Goal: Task Accomplishment & Management: Manage account settings

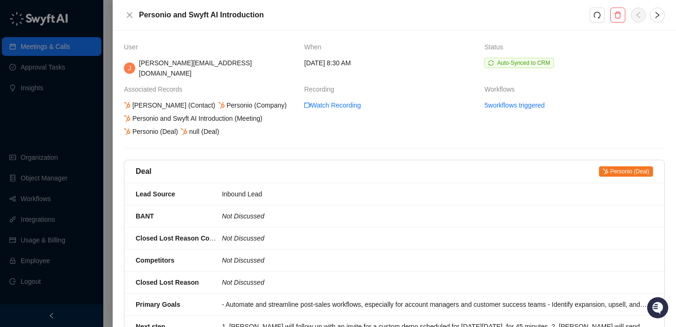
click at [123, 11] on div "Personio and Swyft AI Introduction" at bounding box center [394, 15] width 563 height 30
click at [124, 12] on button "Close" at bounding box center [129, 14] width 11 height 11
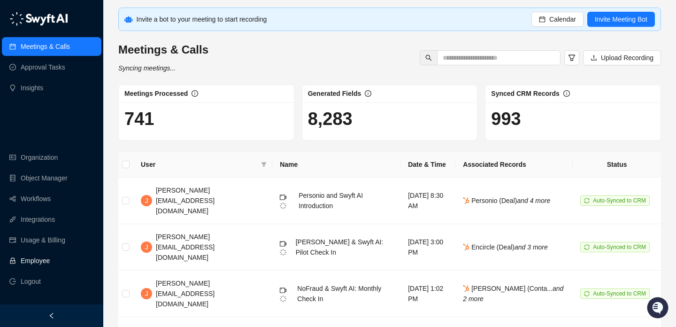
click at [50, 259] on link "Employee" at bounding box center [35, 260] width 29 height 19
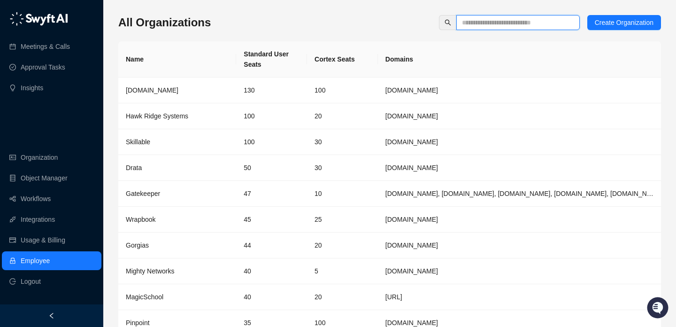
click at [527, 21] on input "text" at bounding box center [514, 22] width 105 height 10
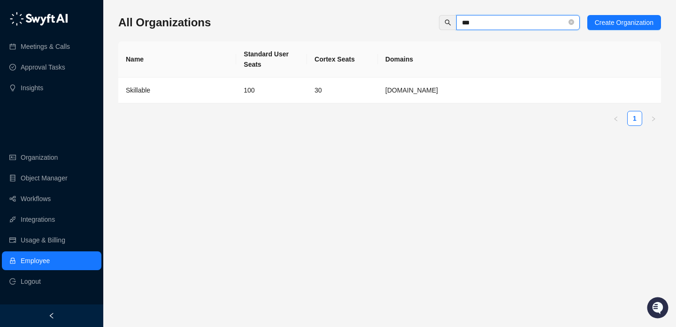
type input "***"
click at [361, 79] on td "30" at bounding box center [342, 90] width 71 height 26
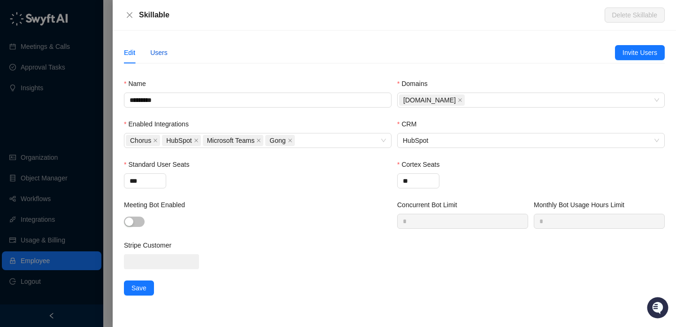
click at [159, 51] on div "Users" at bounding box center [158, 52] width 17 height 10
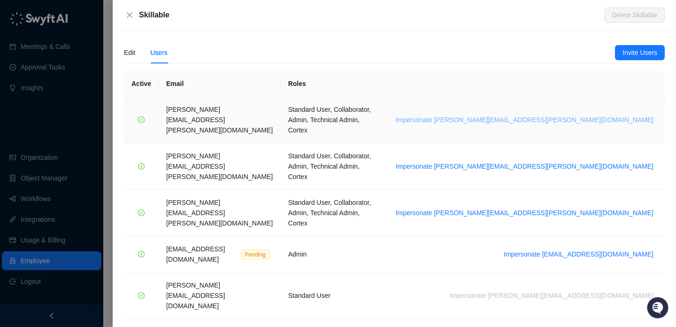
click at [610, 114] on span "Impersonate brian.olsen@skillable.com" at bounding box center [525, 119] width 258 height 10
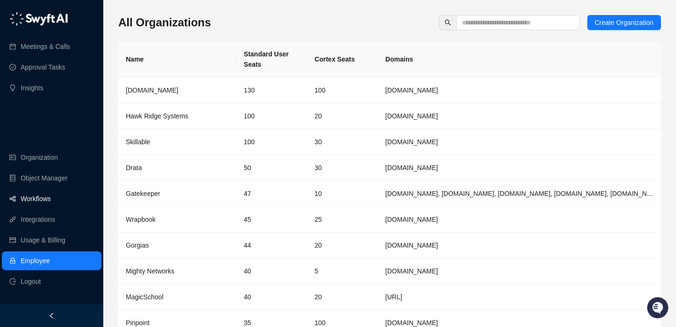
click at [47, 203] on link "Workflows" at bounding box center [36, 198] width 30 height 19
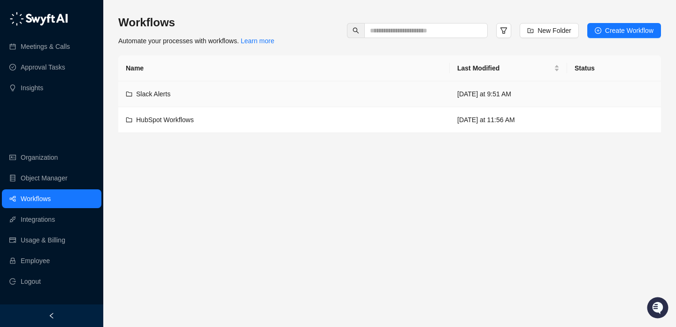
click at [286, 90] on div "Slack Alerts" at bounding box center [284, 94] width 316 height 10
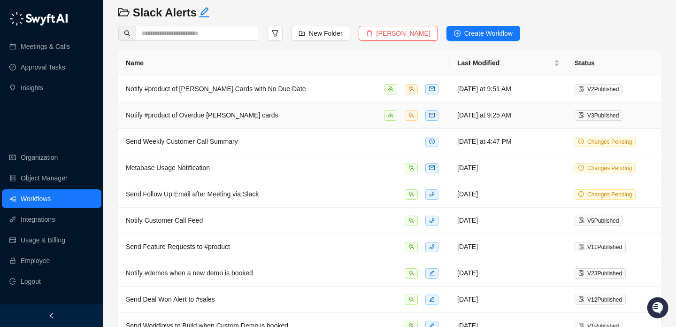
scroll to position [33, 0]
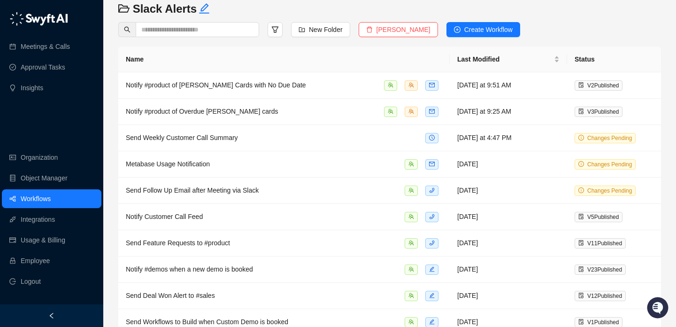
click at [51, 205] on link "Workflows" at bounding box center [36, 198] width 30 height 19
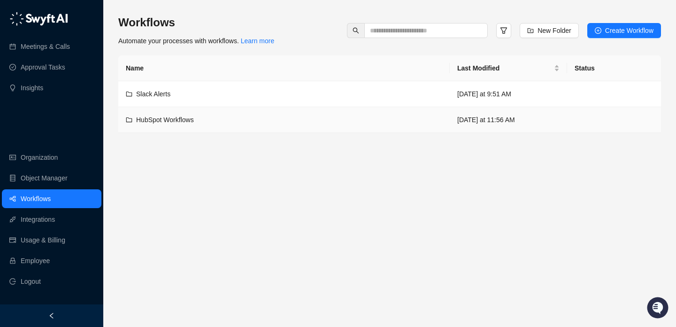
click at [222, 123] on div "HubSpot Workflows" at bounding box center [284, 119] width 316 height 10
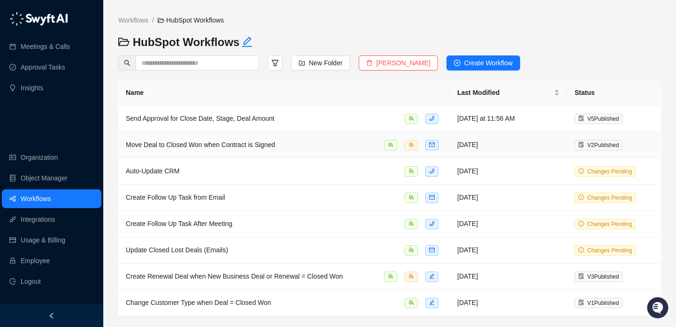
click at [318, 142] on div "Move Deal to Closed Won when Contract is Signed" at bounding box center [284, 144] width 316 height 11
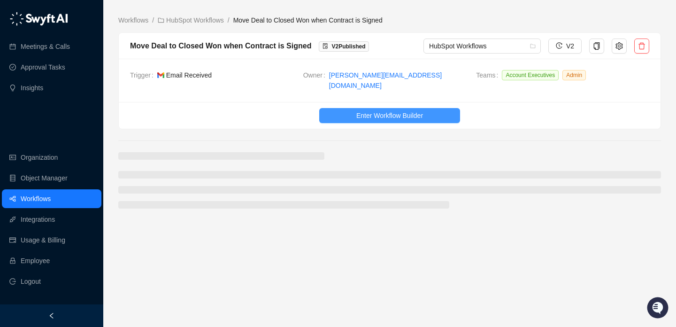
click at [359, 110] on span "Enter Workflow Builder" at bounding box center [389, 115] width 67 height 10
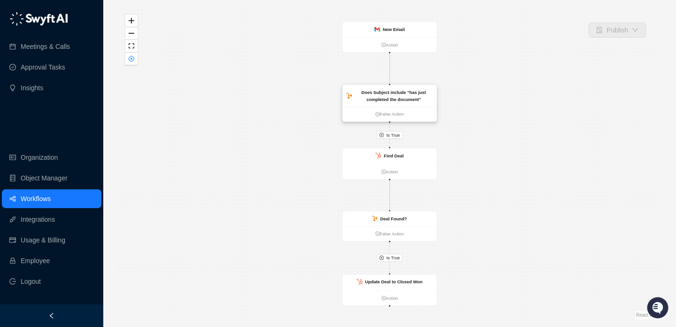
click at [392, 98] on strong "Does Subject include "has just completed the document"" at bounding box center [393, 96] width 65 height 12
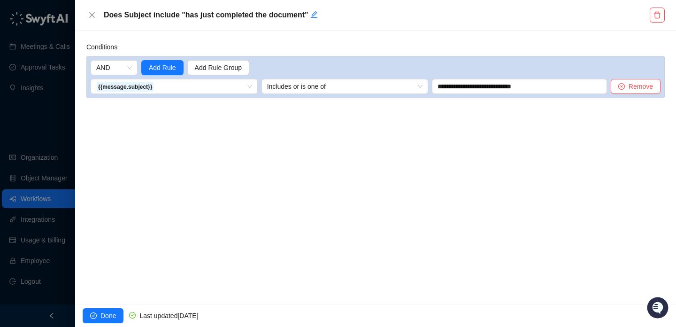
click at [55, 121] on div at bounding box center [338, 163] width 676 height 327
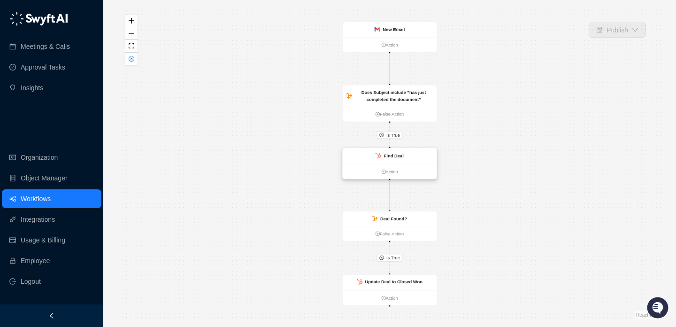
click at [395, 157] on strong "Find Deal" at bounding box center [394, 155] width 20 height 5
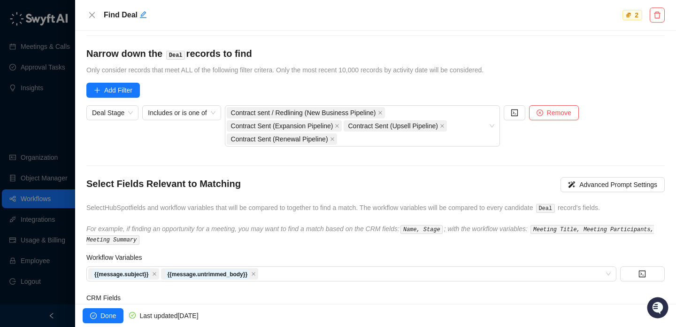
scroll to position [84, 0]
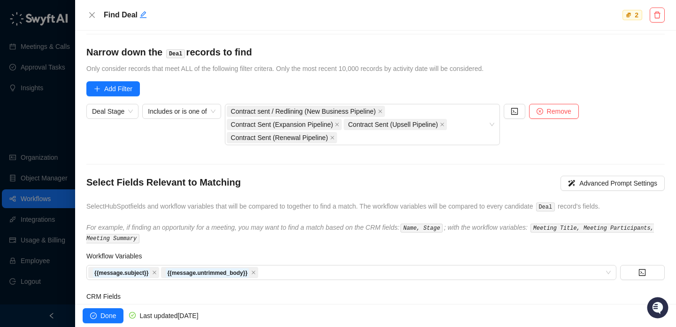
click at [57, 152] on div at bounding box center [338, 163] width 676 height 327
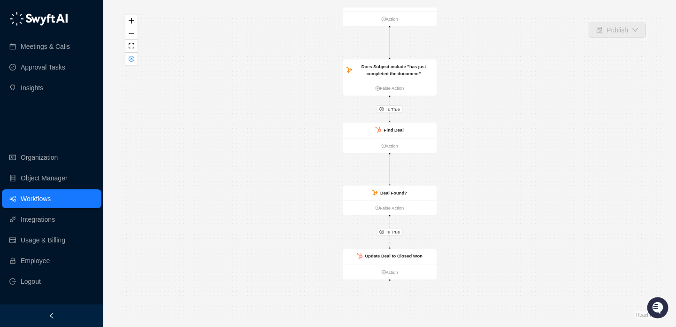
drag, startPoint x: 479, startPoint y: 183, endPoint x: 479, endPoint y: 157, distance: 25.8
click at [479, 157] on div "Is True Is True New Email Action Does Subject include "has just completed the d…" at bounding box center [389, 164] width 542 height 312
click at [403, 131] on strong "Find Deal" at bounding box center [394, 129] width 20 height 5
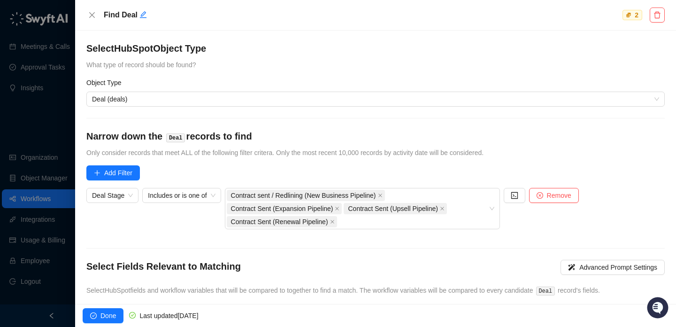
scroll to position [122, 0]
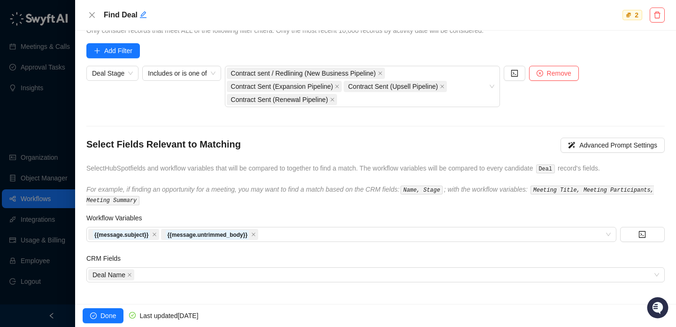
click at [35, 120] on div at bounding box center [338, 163] width 676 height 327
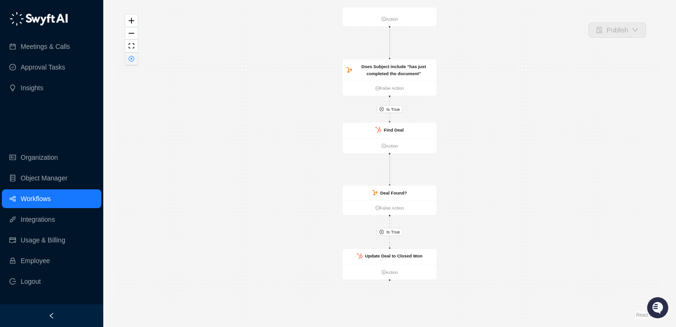
click at [129, 58] on icon "close-circle" at bounding box center [132, 59] width 6 height 6
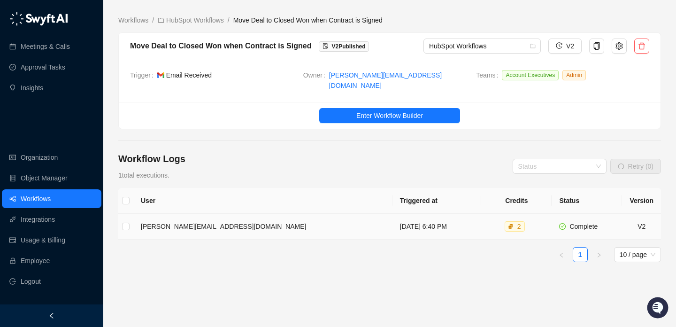
click at [409, 223] on td "[DATE] 6:40 PM" at bounding box center [436, 226] width 89 height 26
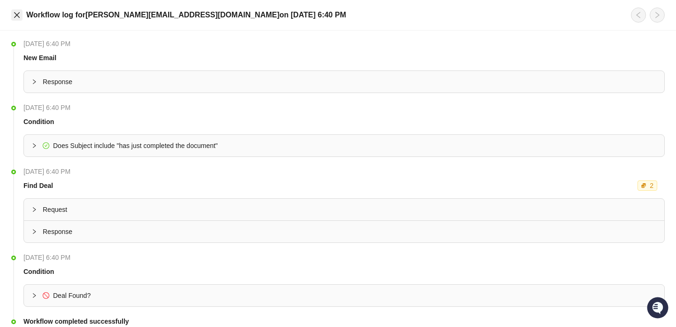
click at [16, 16] on icon "close" at bounding box center [17, 15] width 8 height 8
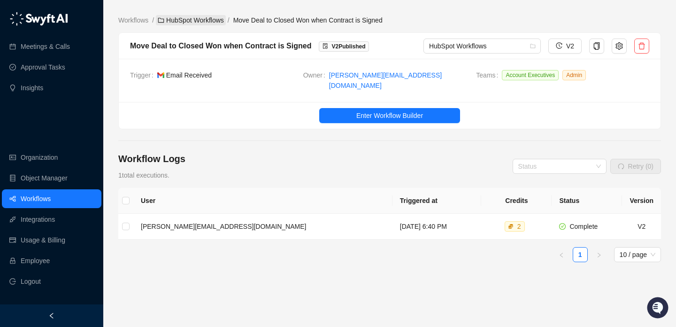
click at [198, 19] on link "HubSpot Workflows" at bounding box center [191, 20] width 70 height 10
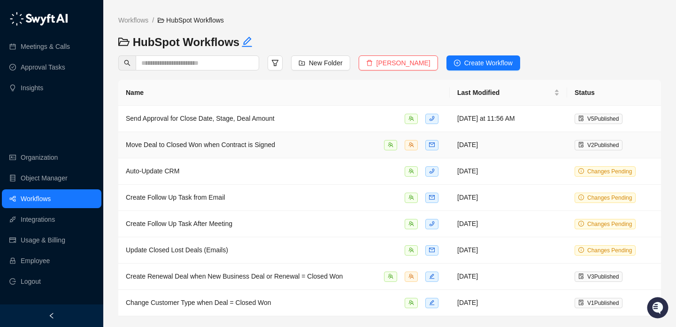
click at [349, 143] on div "Move Deal to Closed Won when Contract is Signed" at bounding box center [284, 144] width 316 height 11
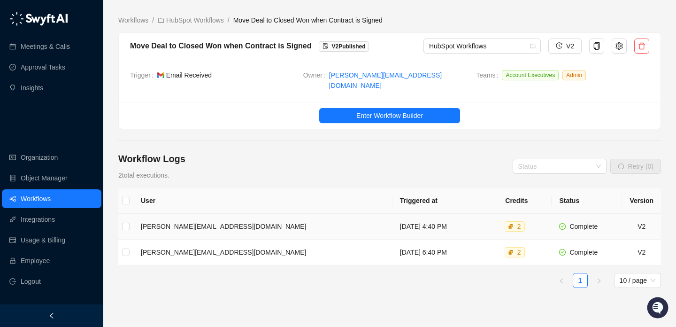
click at [392, 227] on td "[DATE] 4:40 PM" at bounding box center [436, 226] width 89 height 26
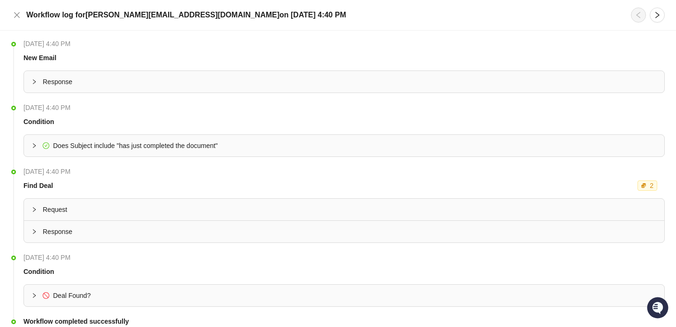
scroll to position [36, 0]
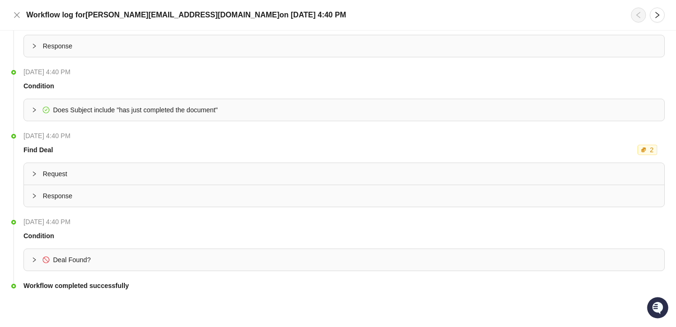
click at [169, 263] on span "Deal Found?" at bounding box center [350, 259] width 614 height 10
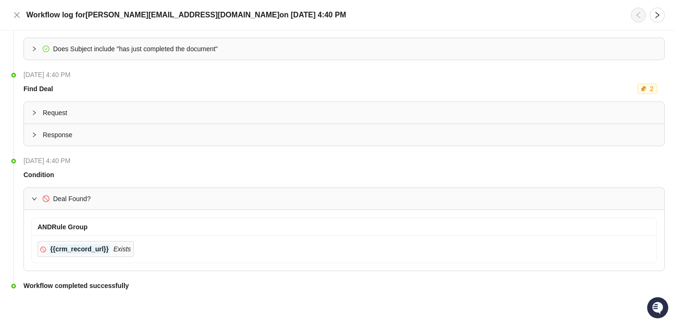
scroll to position [0, 0]
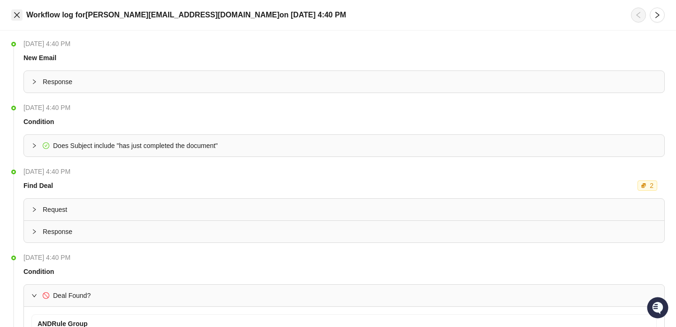
click at [22, 18] on button "Close" at bounding box center [16, 14] width 11 height 11
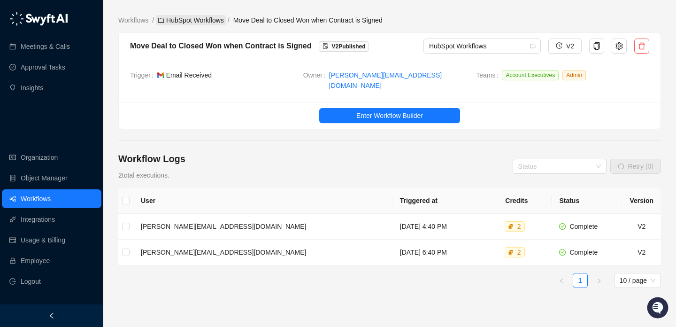
click at [181, 17] on link "HubSpot Workflows" at bounding box center [191, 20] width 70 height 10
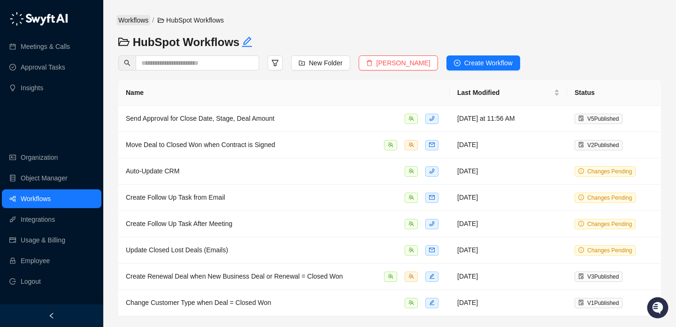
click at [132, 17] on link "Workflows" at bounding box center [133, 20] width 34 height 10
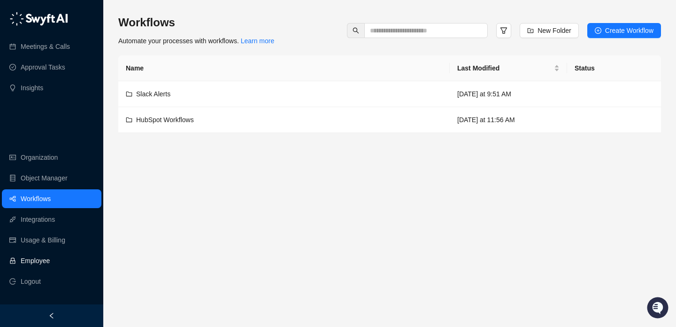
click at [46, 256] on link "Employee" at bounding box center [35, 260] width 29 height 19
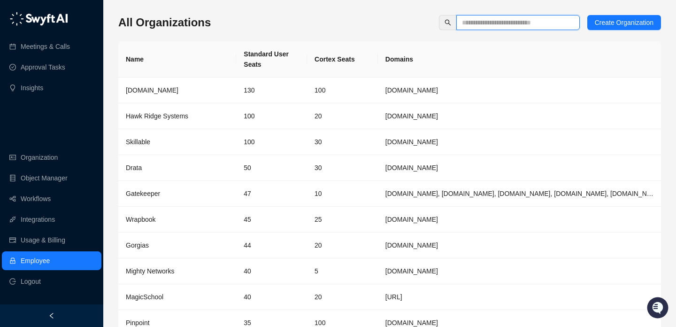
click at [492, 18] on input "text" at bounding box center [514, 22] width 105 height 10
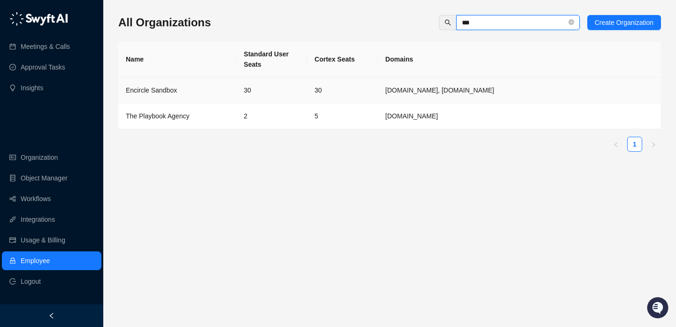
type input "***"
click at [319, 89] on td "30" at bounding box center [342, 90] width 71 height 26
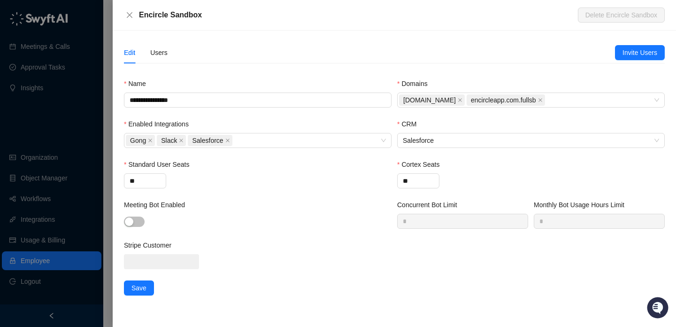
click at [177, 53] on div "Edit Users" at bounding box center [369, 53] width 491 height 22
click at [162, 53] on div "Users" at bounding box center [158, 52] width 17 height 10
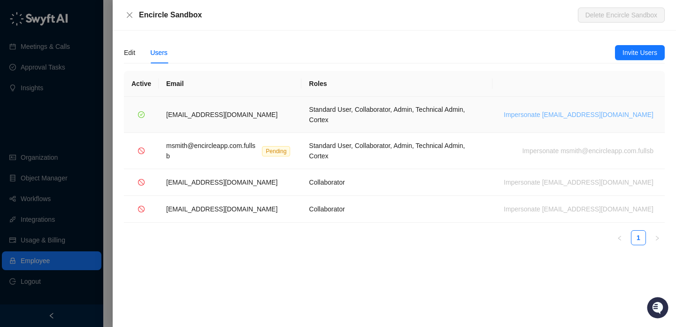
click at [579, 109] on span "Impersonate [EMAIL_ADDRESS][DOMAIN_NAME]" at bounding box center [578, 114] width 150 height 10
